Goal: Transaction & Acquisition: Purchase product/service

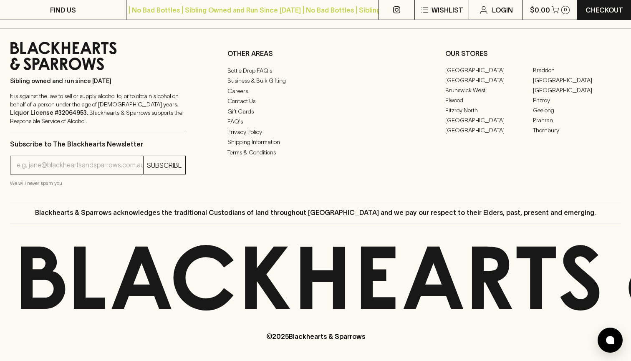
scroll to position [2100, 0]
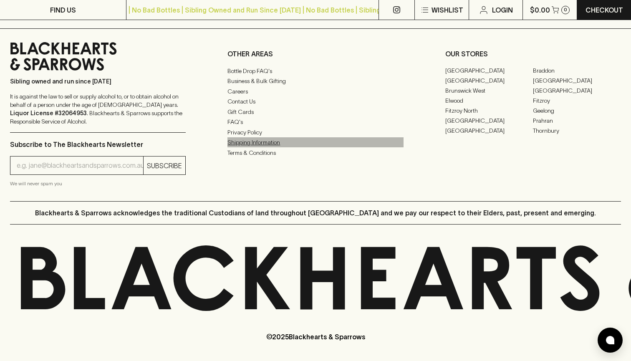
click at [249, 142] on link "Shipping Information" at bounding box center [315, 142] width 176 height 10
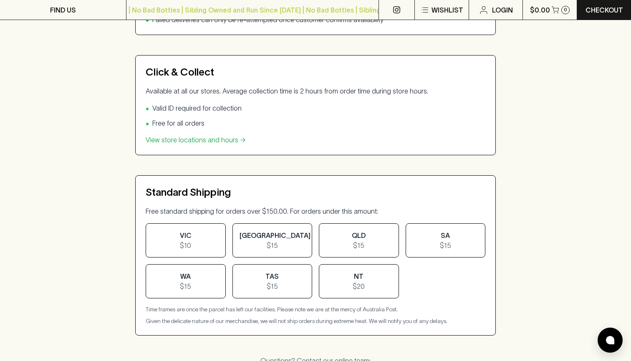
scroll to position [232, 0]
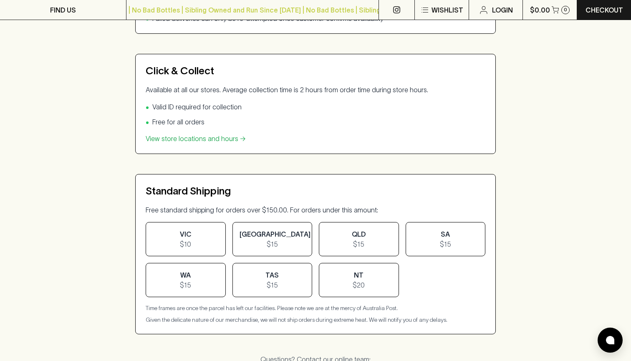
click at [206, 244] on span "$10" at bounding box center [186, 244] width 66 height 10
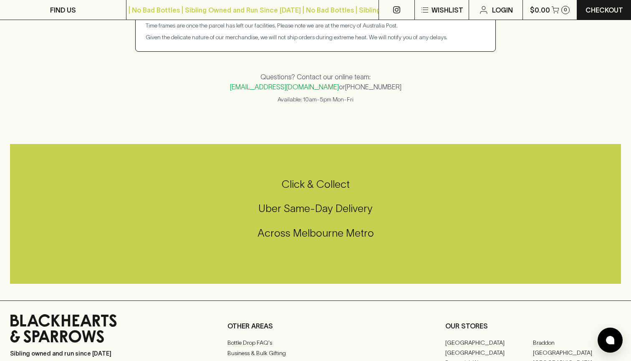
scroll to position [502, 0]
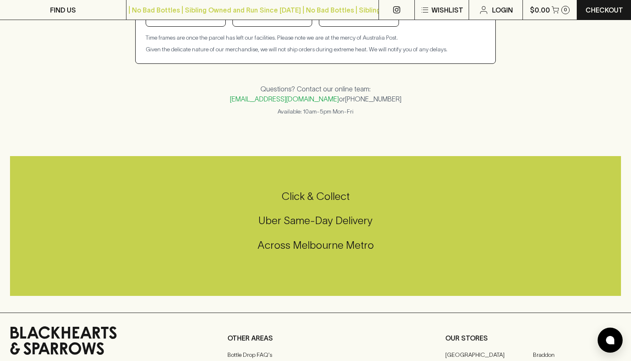
click at [320, 222] on h5 "Uber Same-Day Delivery" at bounding box center [315, 221] width 611 height 14
click at [321, 196] on h5 "Click & Collect" at bounding box center [315, 196] width 611 height 14
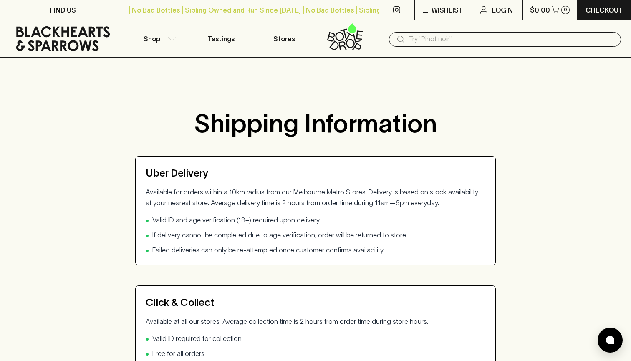
scroll to position [0, 0]
click at [177, 38] on button "Shop" at bounding box center [157, 38] width 63 height 37
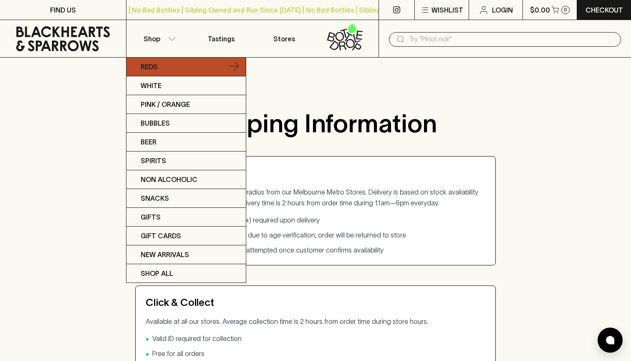
click at [151, 74] on link "Reds" at bounding box center [185, 67] width 119 height 19
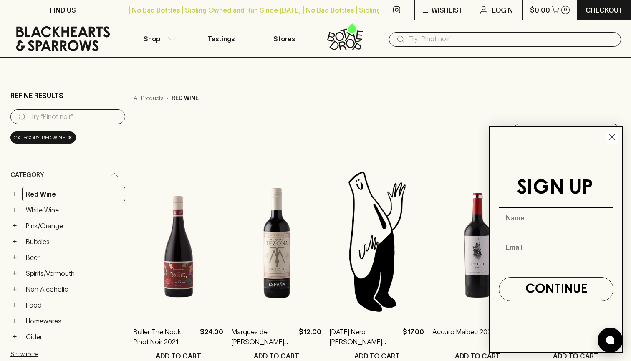
click at [615, 140] on icon "Close dialog" at bounding box center [612, 137] width 6 height 6
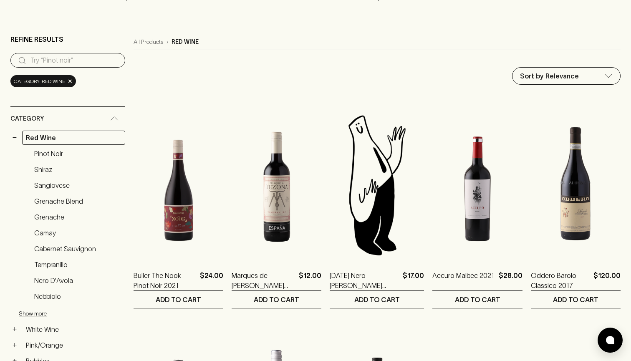
scroll to position [56, 0]
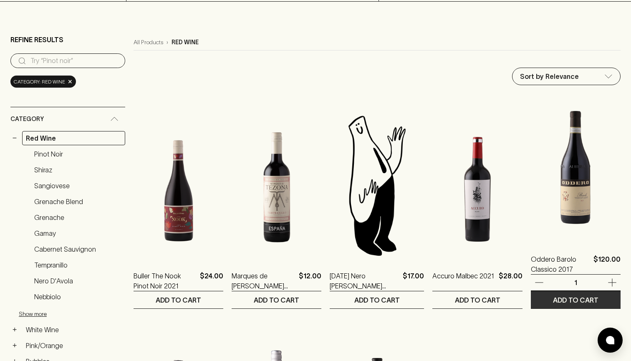
click at [580, 295] on button "ADD TO CART" at bounding box center [576, 299] width 90 height 17
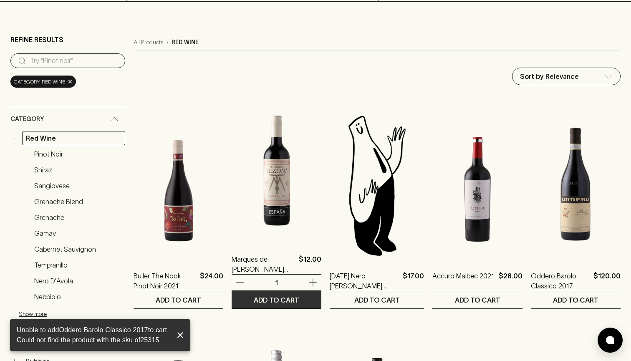
click at [296, 291] on button "ADD TO CART" at bounding box center [277, 299] width 90 height 17
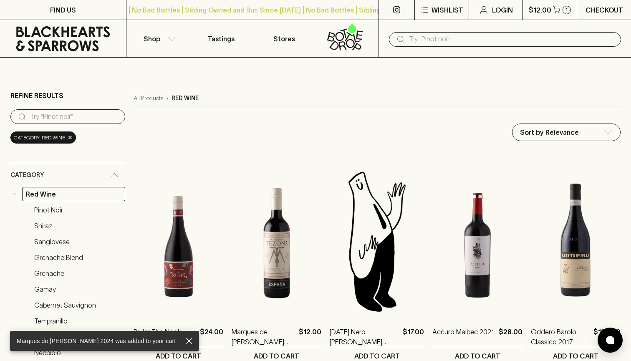
scroll to position [0, 0]
click at [556, 9] on icon "button" at bounding box center [556, 9] width 7 height 7
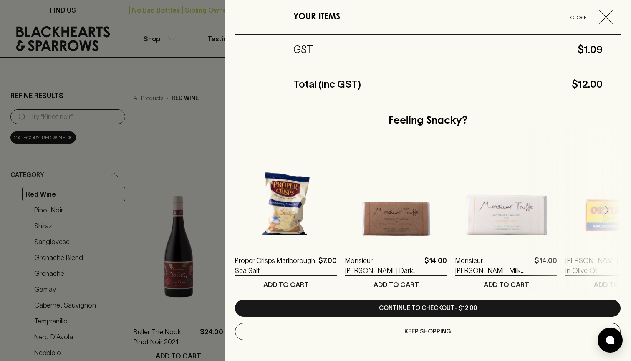
scroll to position [145, 0]
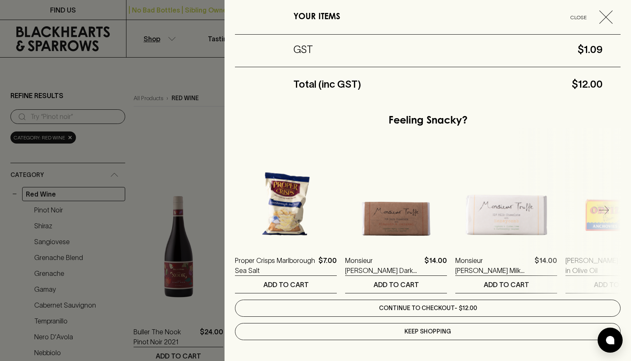
click at [450, 309] on link "Continue to checkout - $12.00" at bounding box center [428, 308] width 386 height 17
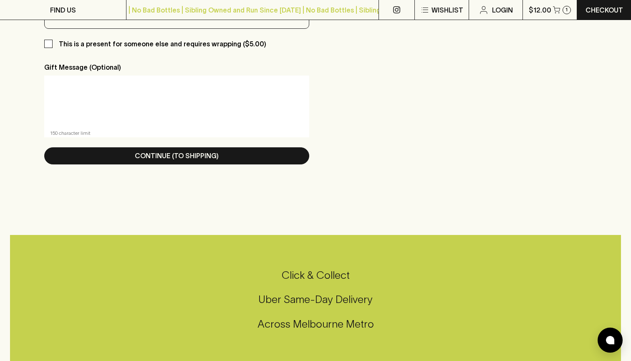
scroll to position [505, 0]
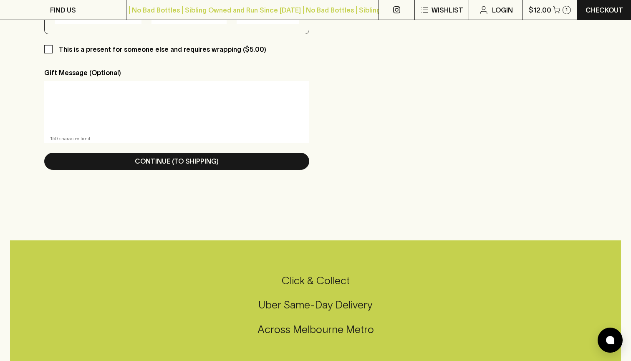
click at [165, 126] on div "x ​" at bounding box center [176, 107] width 265 height 52
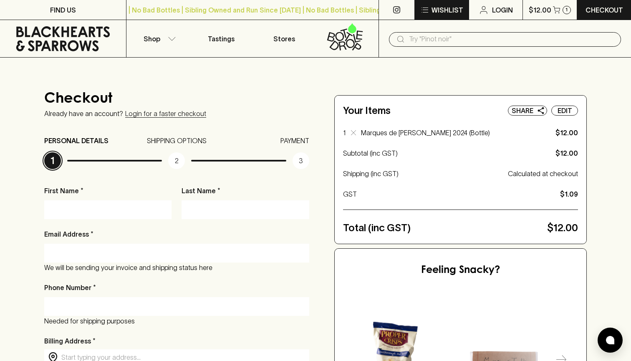
scroll to position [0, 0]
